Goal: Task Accomplishment & Management: Manage account settings

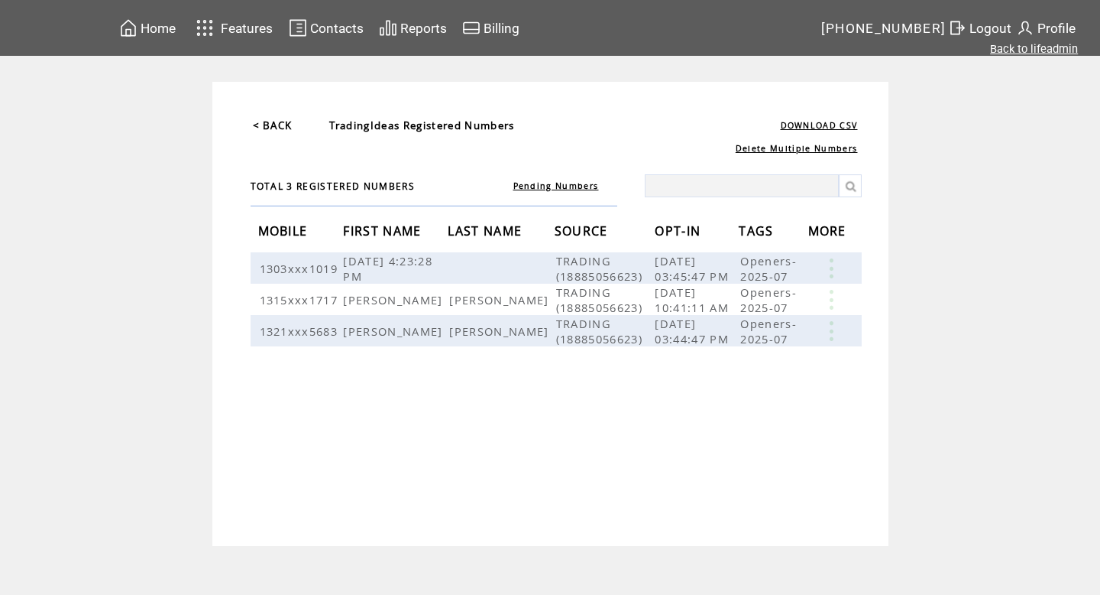
click at [1029, 45] on link "Back to lifeadmin" at bounding box center [1034, 49] width 88 height 14
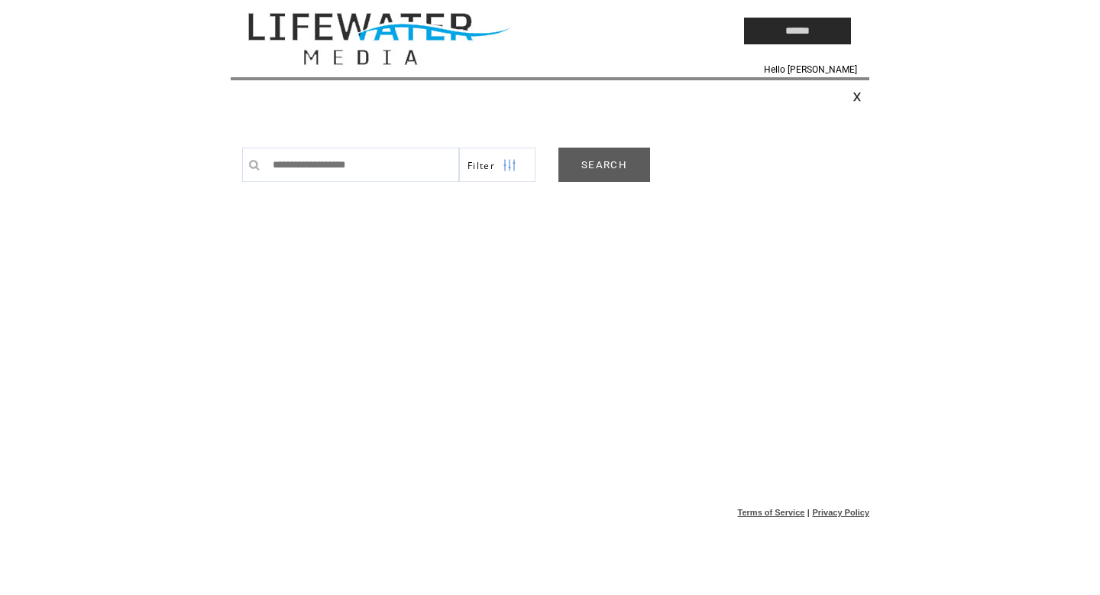
click at [629, 173] on link "SEARCH" at bounding box center [605, 164] width 92 height 34
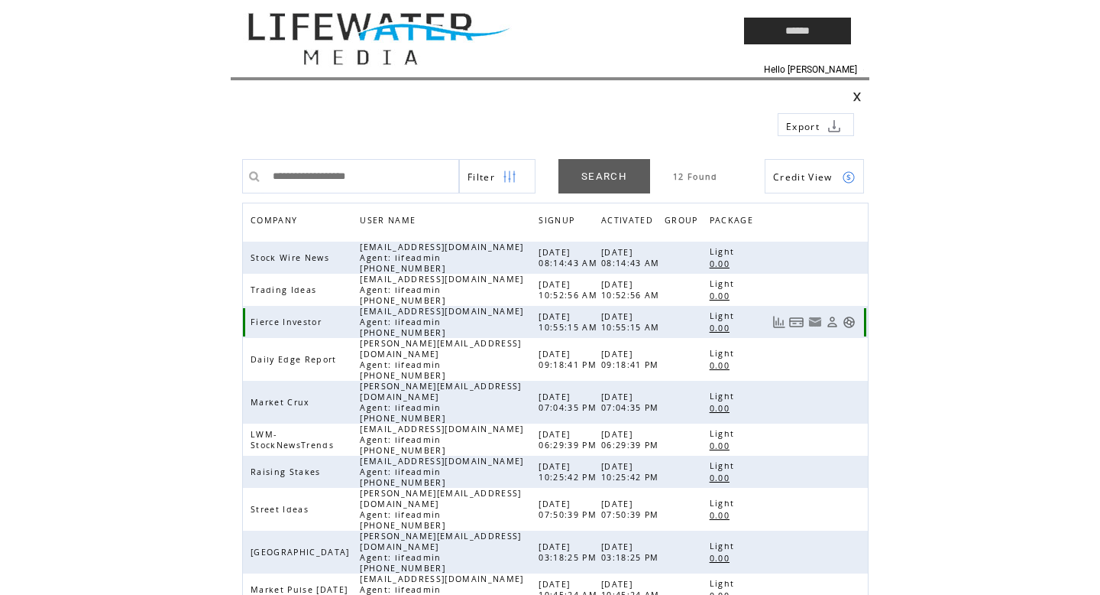
scroll to position [131, 0]
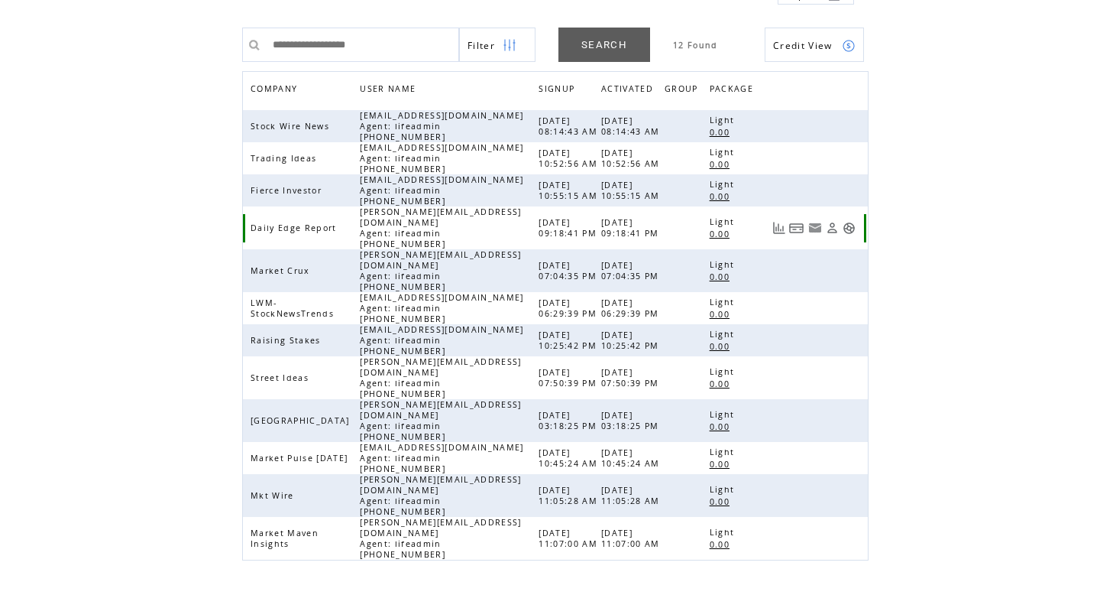
click at [845, 228] on link at bounding box center [849, 228] width 13 height 13
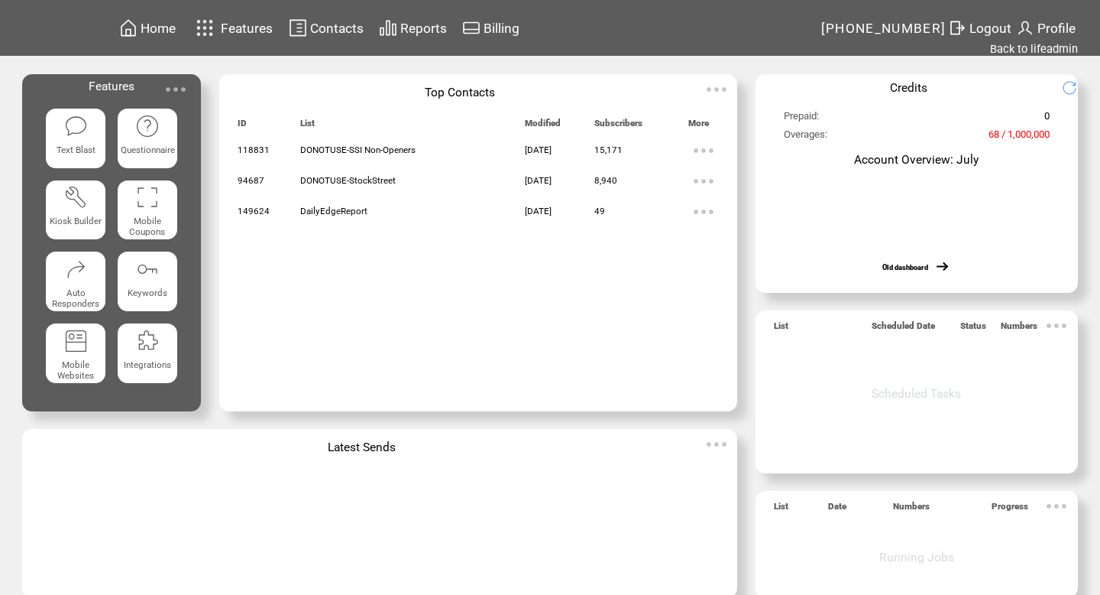
click at [341, 18] on td "Contacts" at bounding box center [337, 28] width 55 height 21
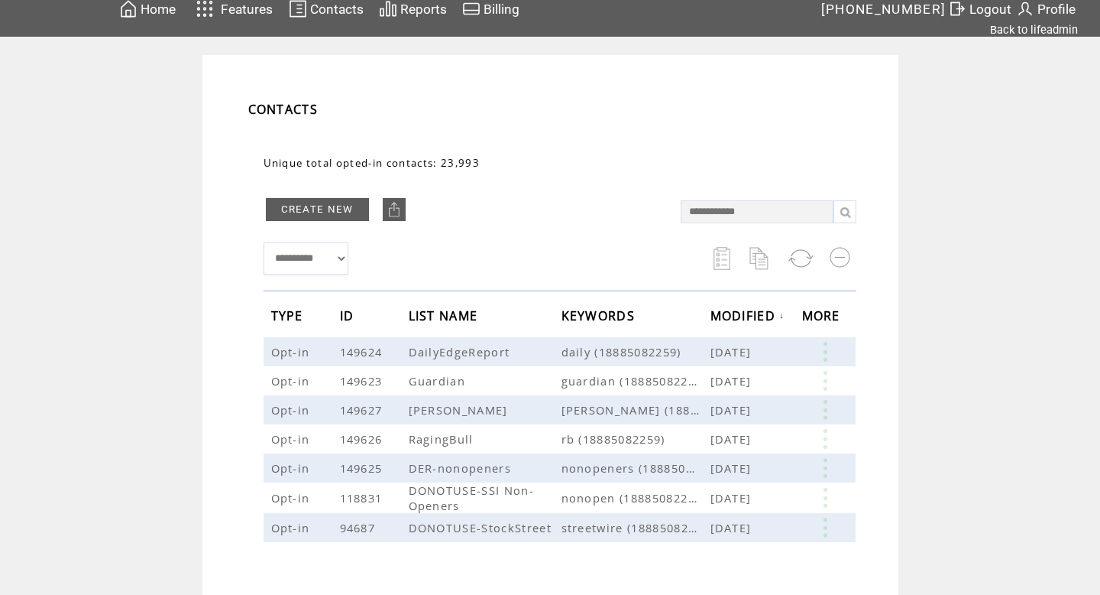
scroll to position [27, 0]
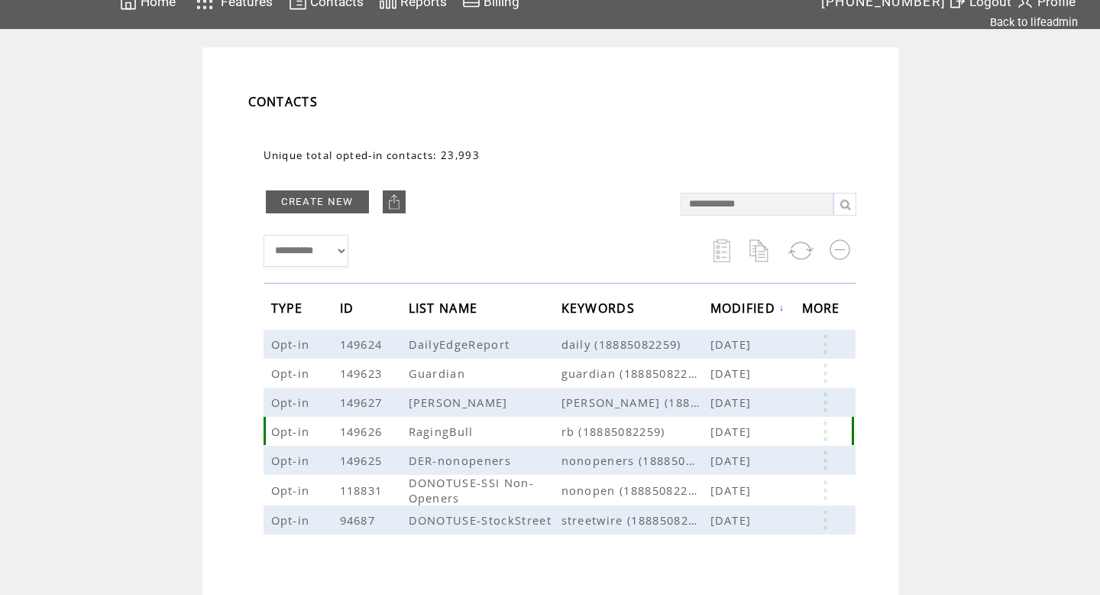
click at [825, 429] on link at bounding box center [825, 431] width 46 height 20
click at [750, 427] on link "EDIT" at bounding box center [740, 431] width 25 height 14
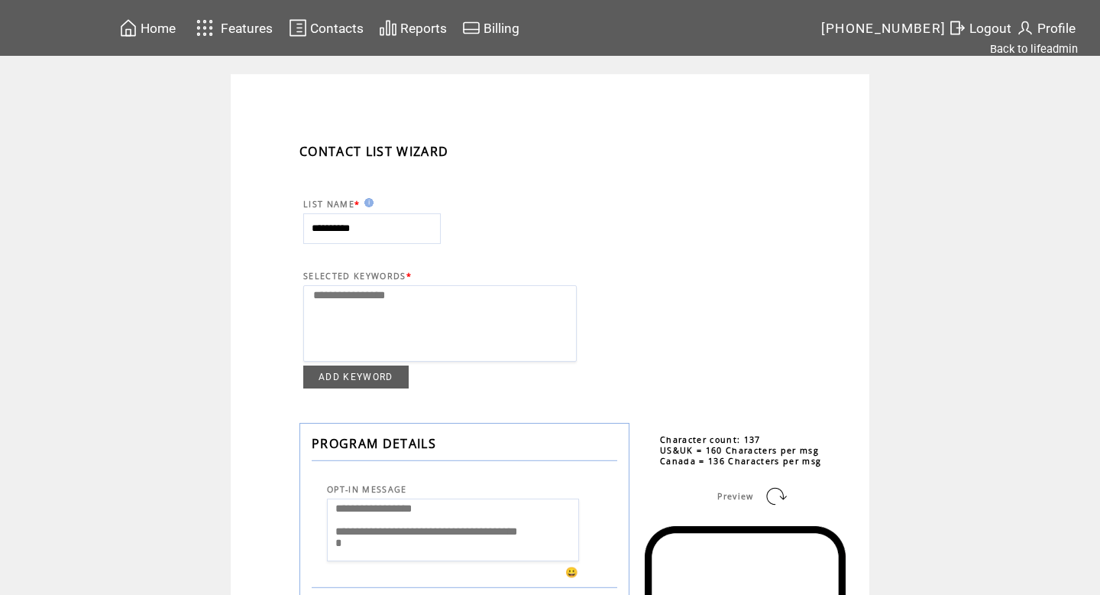
select select
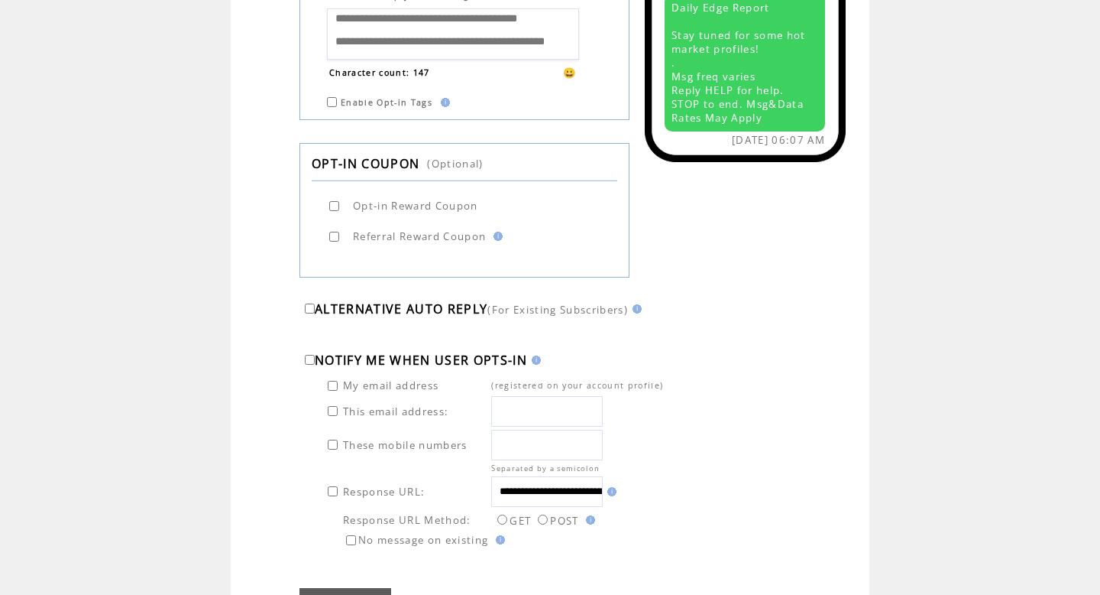
scroll to position [861, 0]
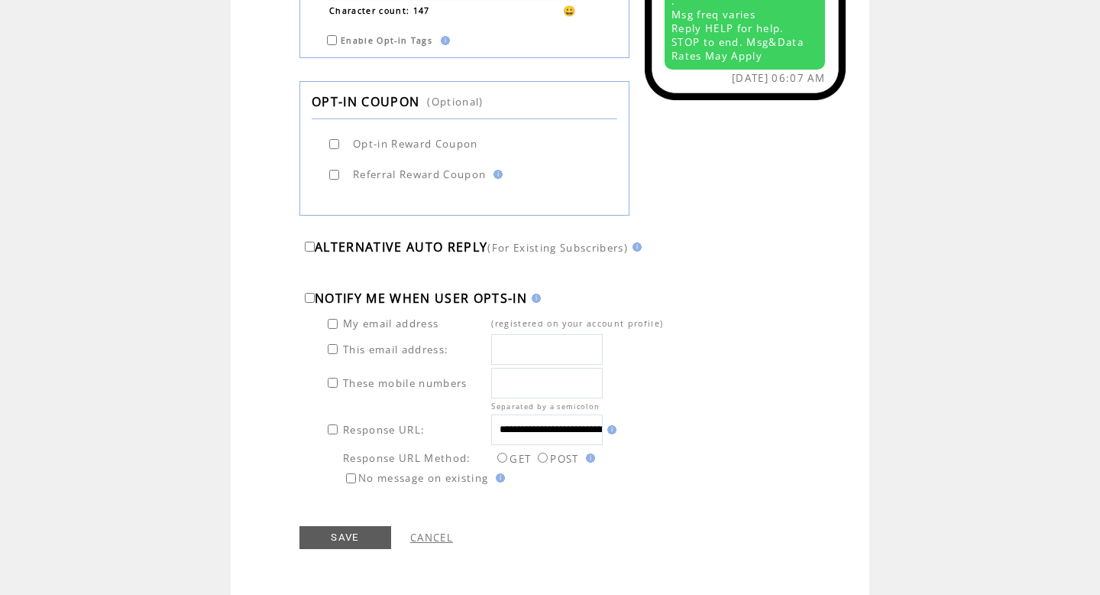
click at [573, 430] on input "**********" at bounding box center [547, 429] width 112 height 31
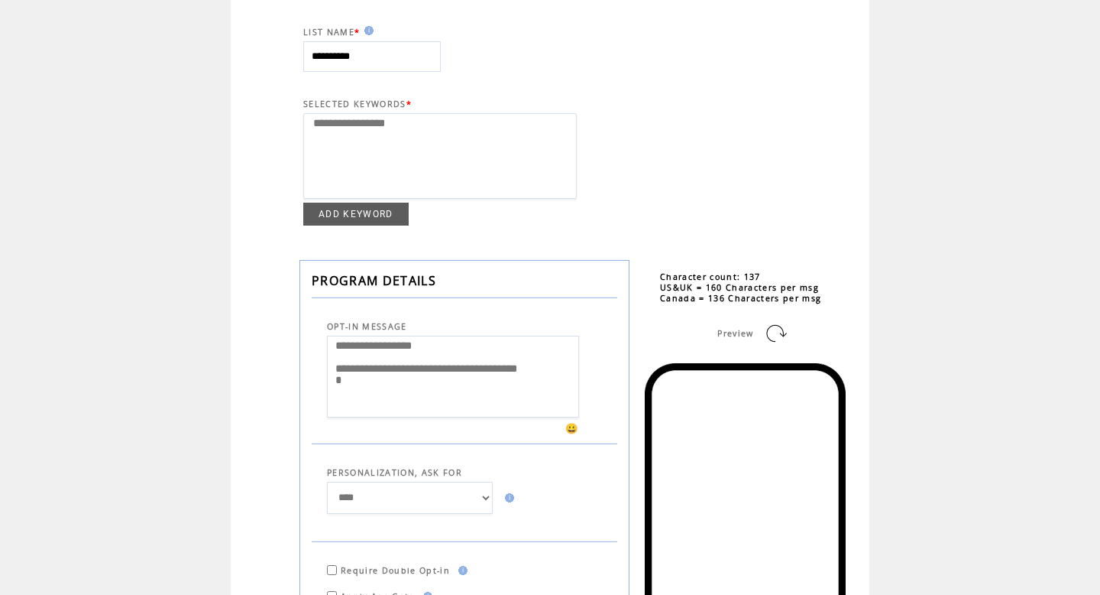
scroll to position [0, 0]
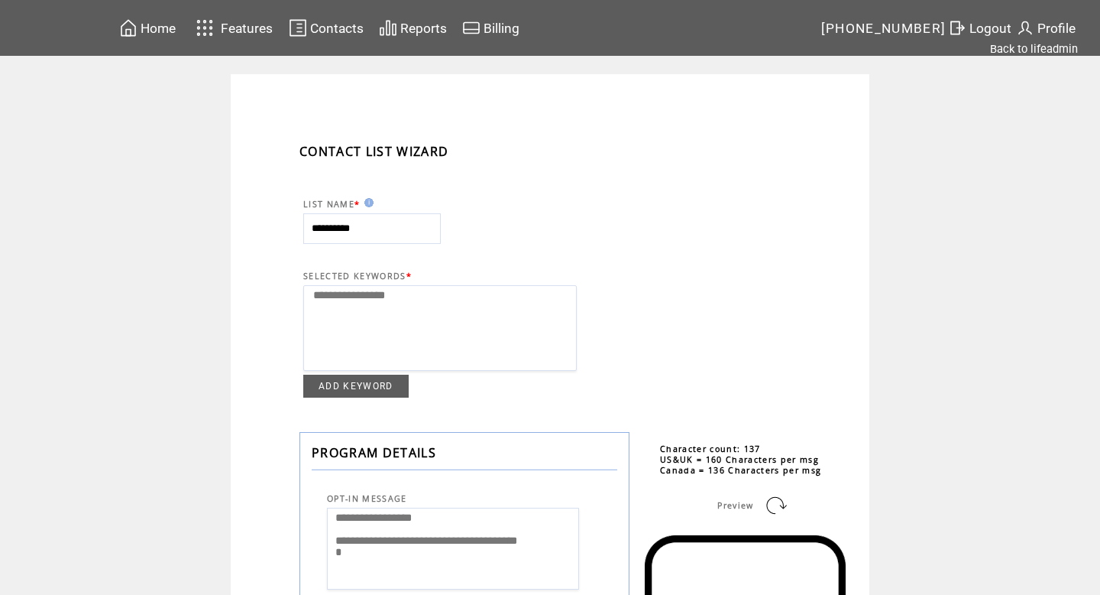
click at [348, 13] on td "Contacts" at bounding box center [320, 28] width 90 height 30
click at [344, 18] on td "Contacts" at bounding box center [337, 28] width 55 height 21
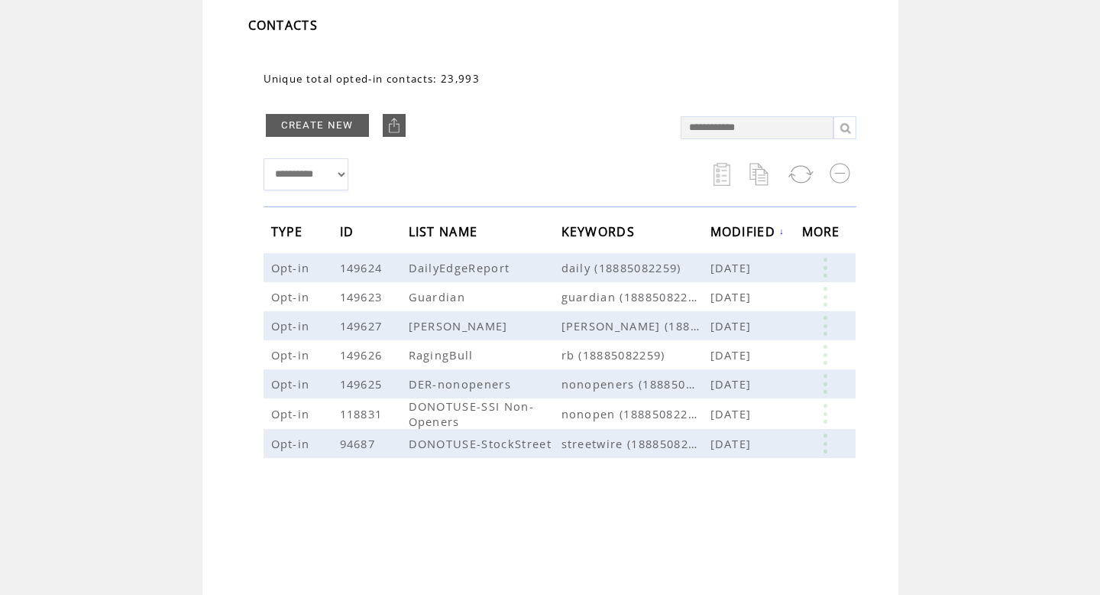
scroll to position [122, 0]
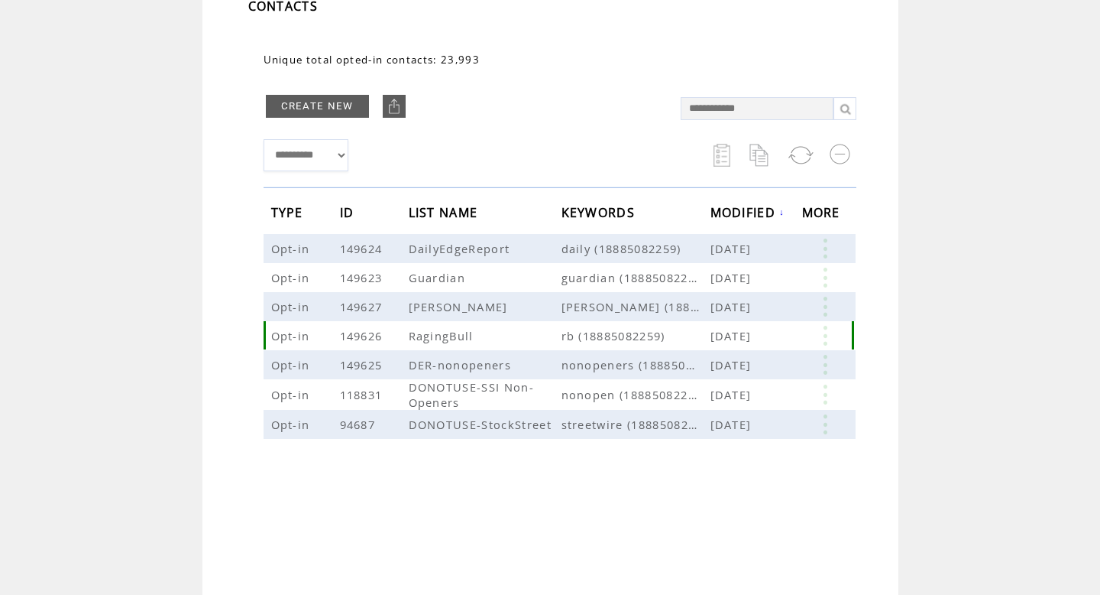
click at [823, 341] on link at bounding box center [825, 336] width 46 height 20
click at [717, 385] on link at bounding box center [711, 388] width 13 height 13
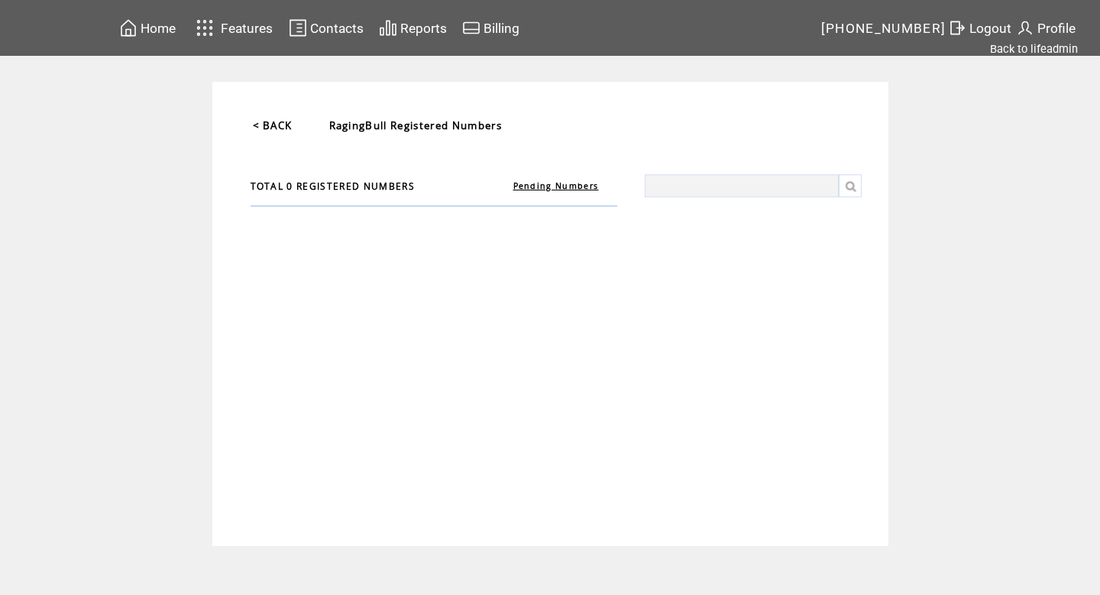
click at [534, 184] on link "Pending Numbers" at bounding box center [557, 185] width 86 height 11
click at [548, 190] on link "Registered Numbers" at bounding box center [556, 185] width 98 height 11
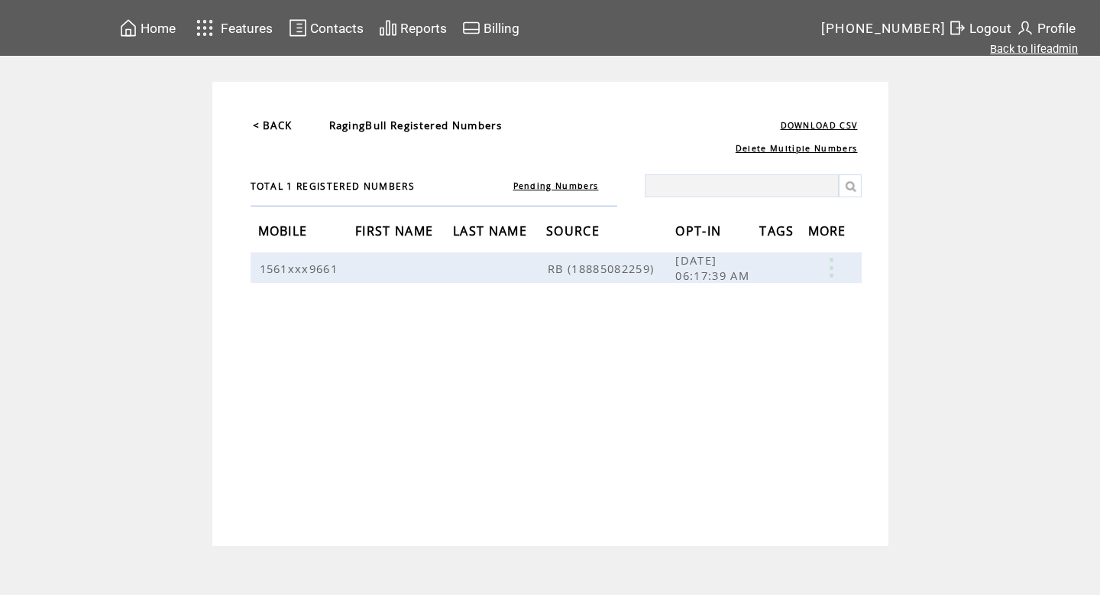
click at [1043, 43] on link "Back to lifeadmin" at bounding box center [1034, 49] width 88 height 14
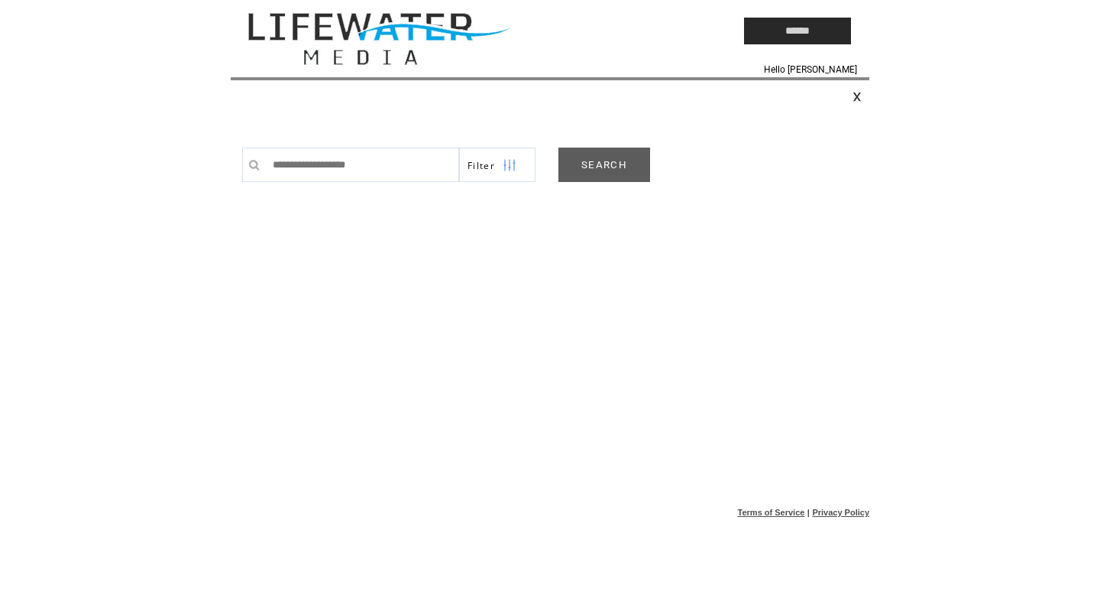
click at [598, 174] on link "SEARCH" at bounding box center [605, 164] width 92 height 34
